Goal: Information Seeking & Learning: Compare options

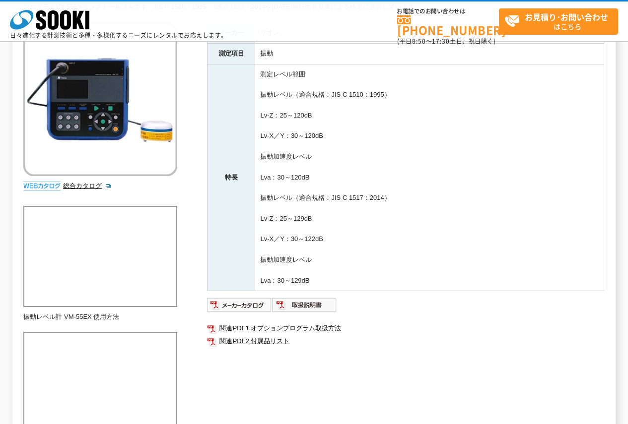
scroll to position [149, 0]
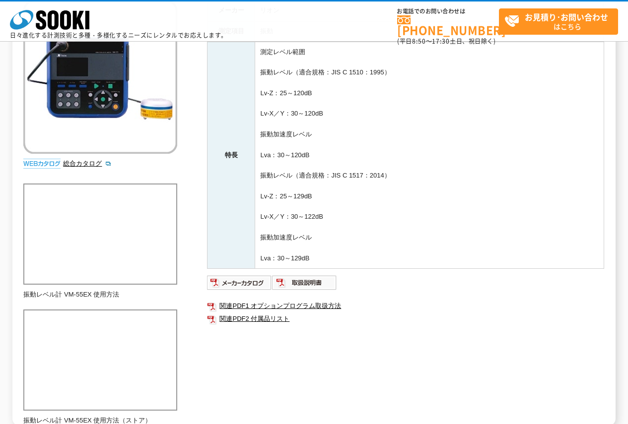
click at [100, 93] on img at bounding box center [100, 77] width 154 height 154
click at [234, 285] on img at bounding box center [239, 283] width 65 height 16
click at [226, 285] on img at bounding box center [239, 283] width 65 height 16
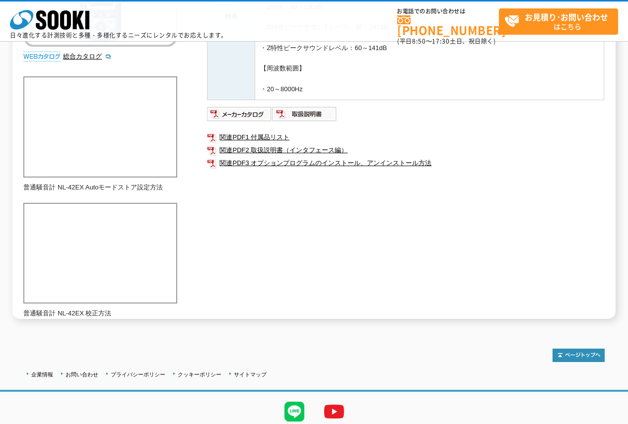
scroll to position [248, 0]
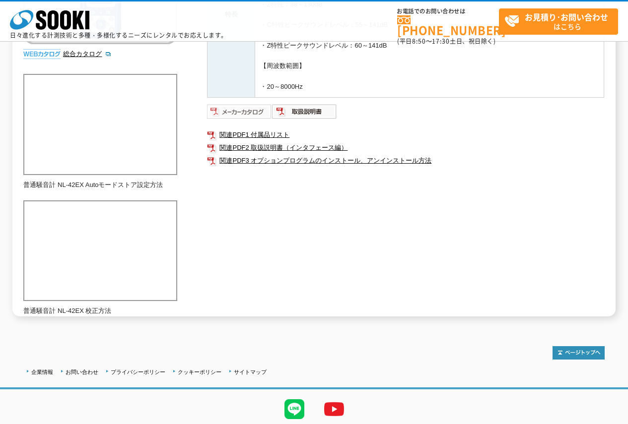
click at [233, 109] on img at bounding box center [239, 112] width 65 height 16
